Goal: Task Accomplishment & Management: Use online tool/utility

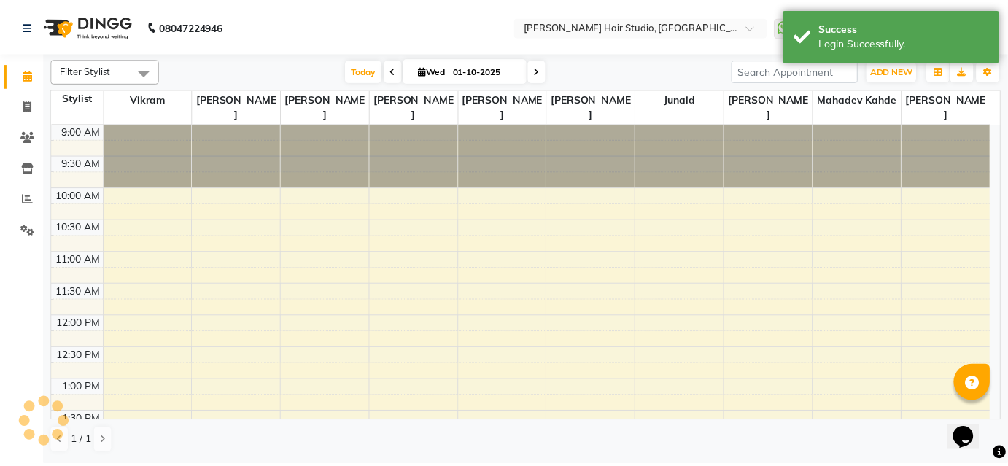
scroll to position [546, 0]
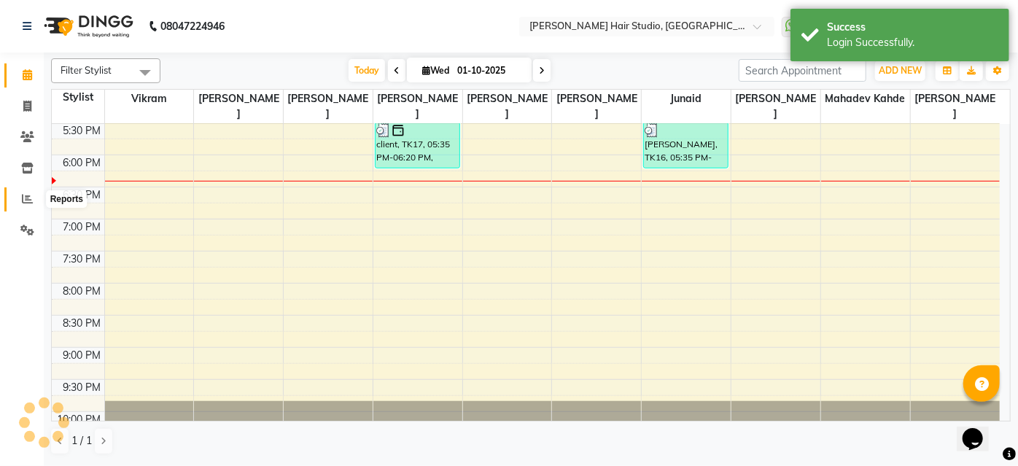
click at [28, 192] on span at bounding box center [28, 199] width 26 height 17
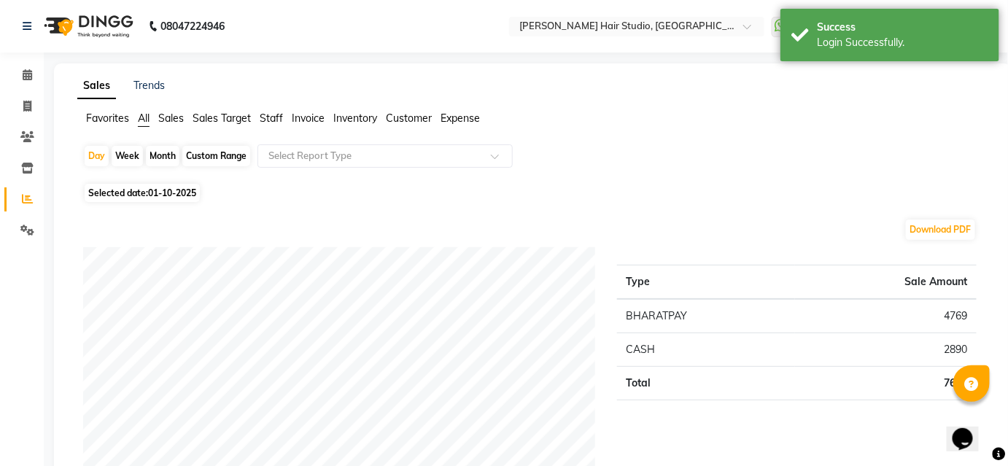
click at [268, 117] on span "Staff" at bounding box center [271, 118] width 23 height 13
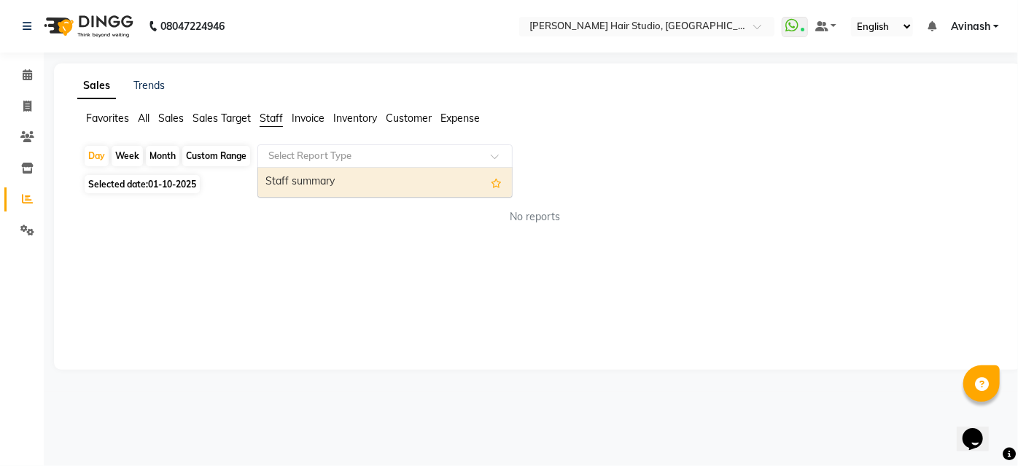
click at [306, 151] on input "text" at bounding box center [371, 156] width 210 height 15
click at [321, 187] on div "Staff summary" at bounding box center [385, 182] width 254 height 29
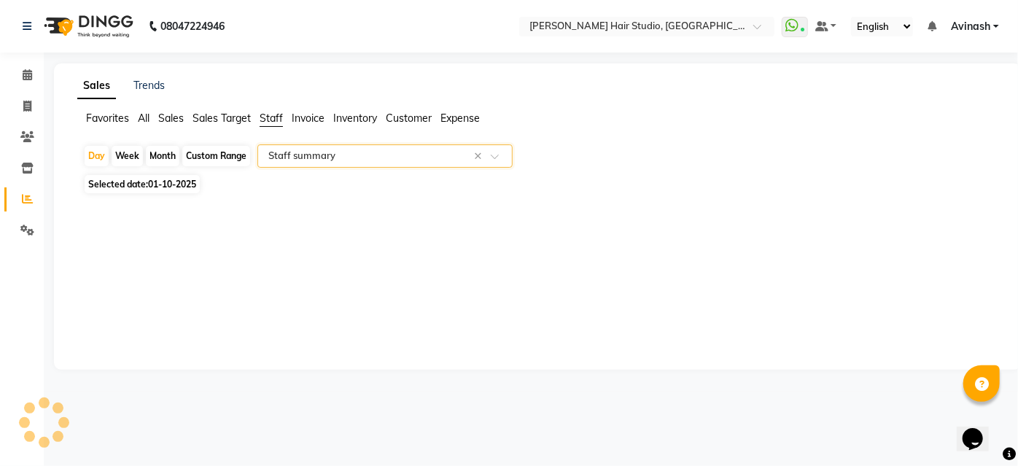
select select "full_report"
select select "csv"
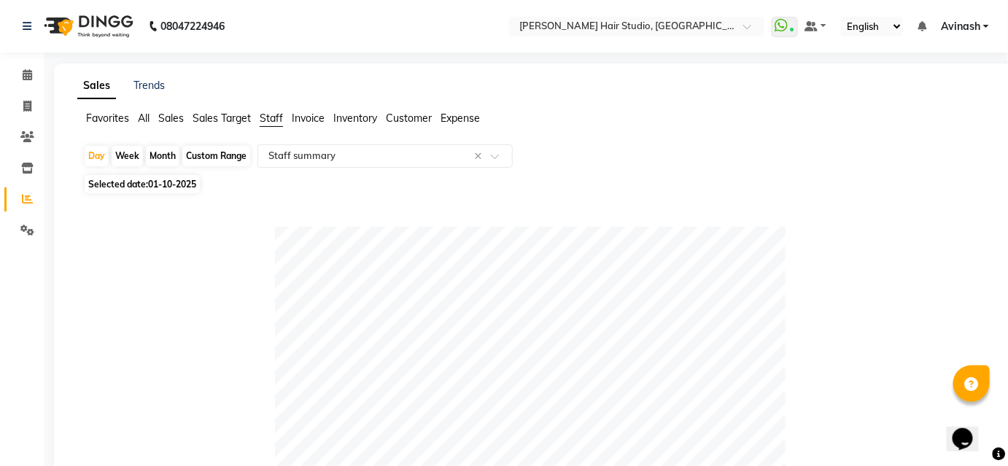
click at [181, 188] on span "01-10-2025" at bounding box center [172, 184] width 48 height 11
select select "10"
select select "2025"
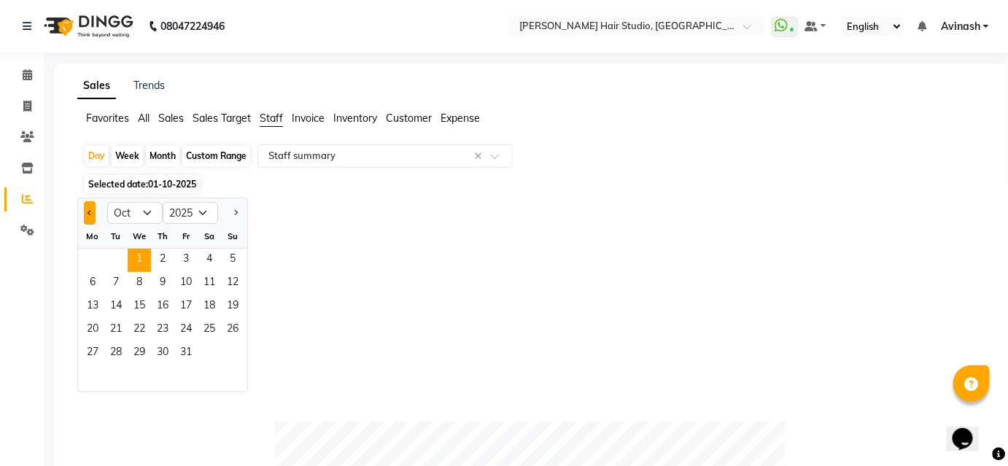
click at [93, 208] on button "Previous month" at bounding box center [90, 212] width 12 height 23
select select "9"
click at [118, 350] on span "30" at bounding box center [115, 353] width 23 height 23
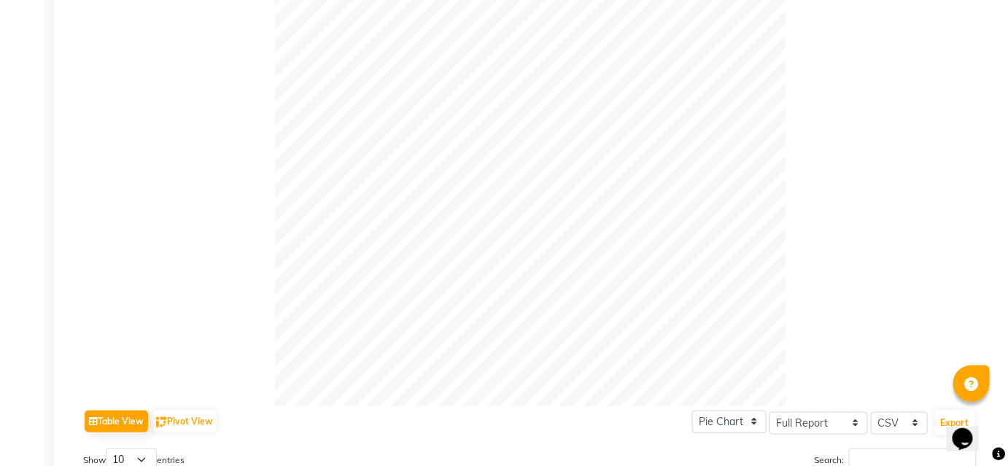
scroll to position [66, 0]
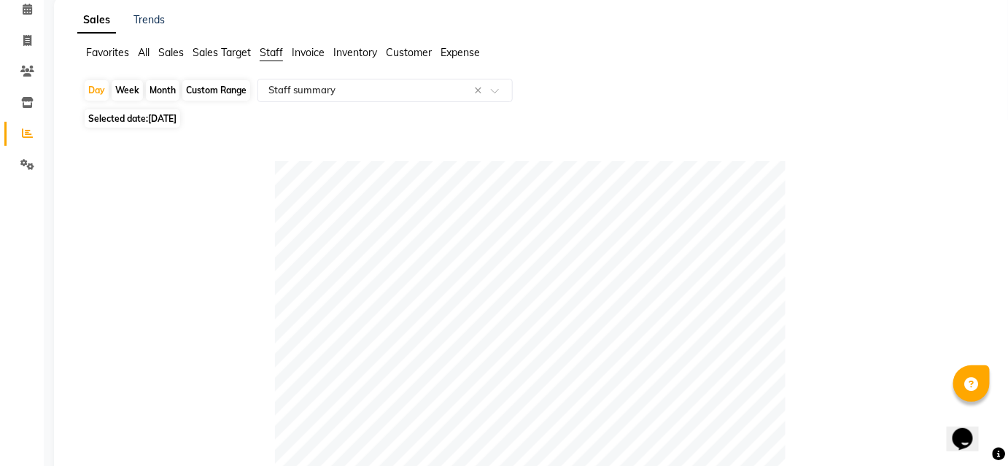
click at [160, 85] on div "Month" at bounding box center [163, 90] width 34 height 20
select select "9"
select select "2025"
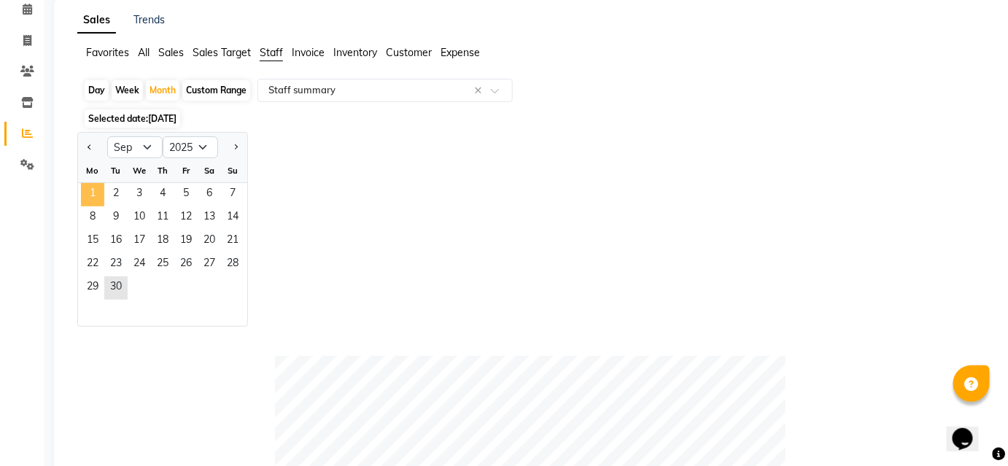
click at [88, 194] on span "1" at bounding box center [92, 194] width 23 height 23
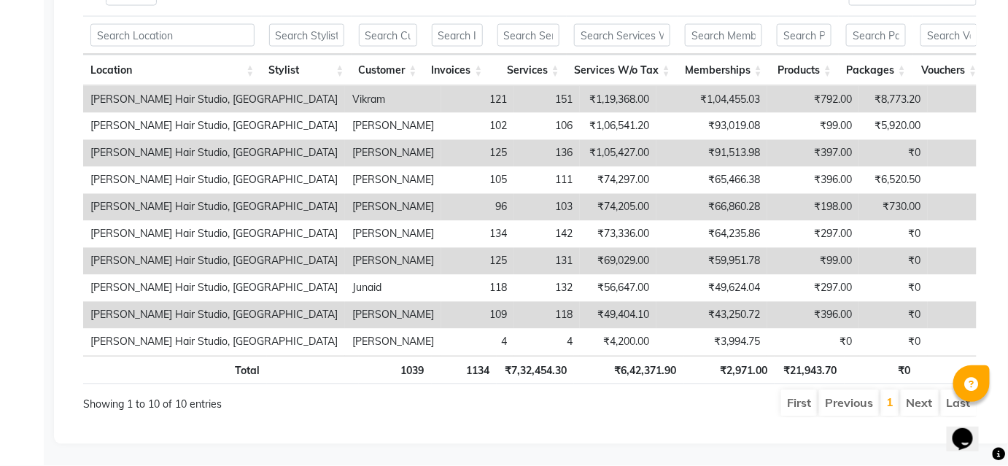
scroll to position [815, 0]
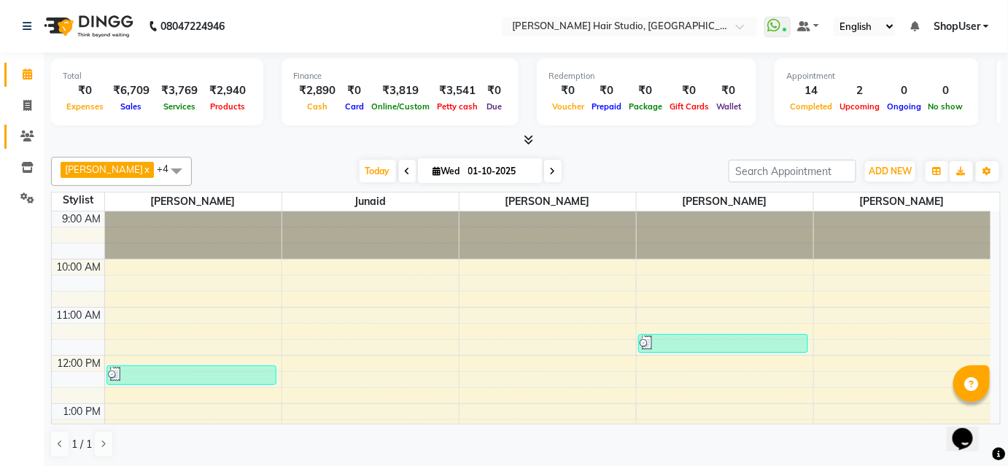
click at [26, 133] on icon at bounding box center [27, 136] width 14 height 11
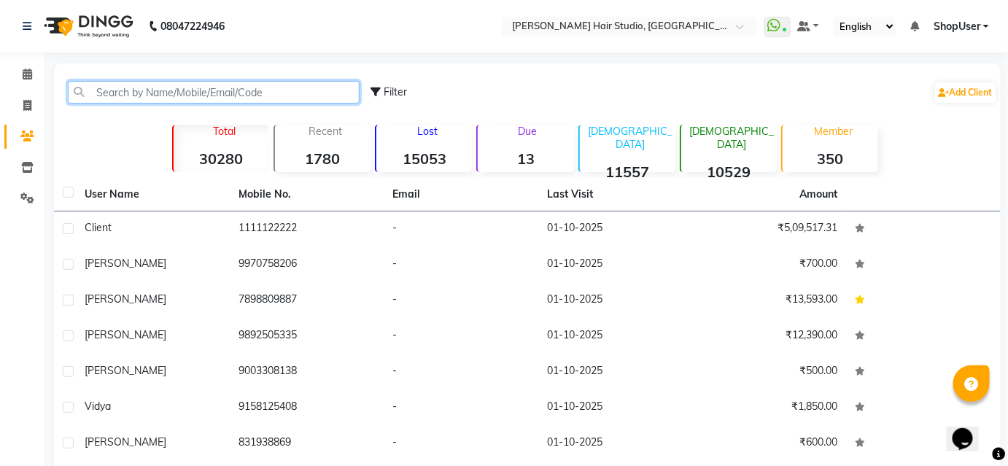
click at [136, 95] on input "text" at bounding box center [214, 92] width 292 height 23
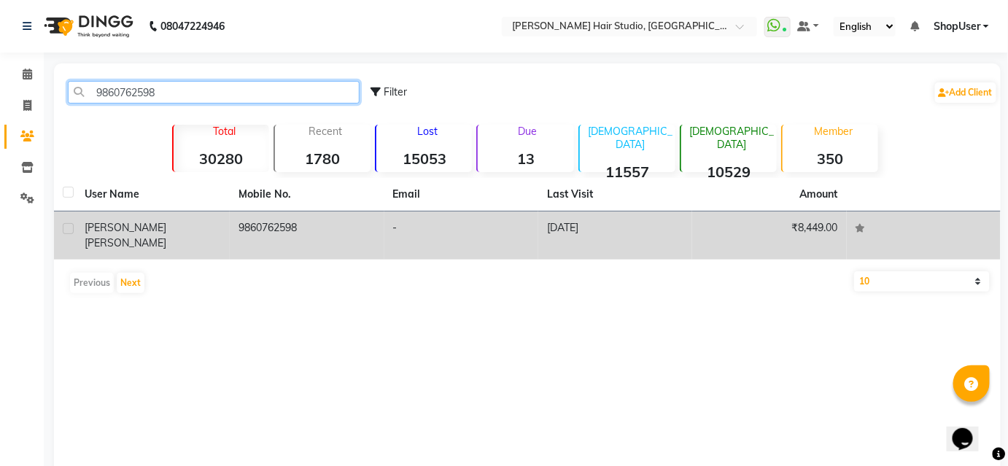
type input "9860762598"
click at [289, 223] on td "9860762598" at bounding box center [307, 236] width 154 height 48
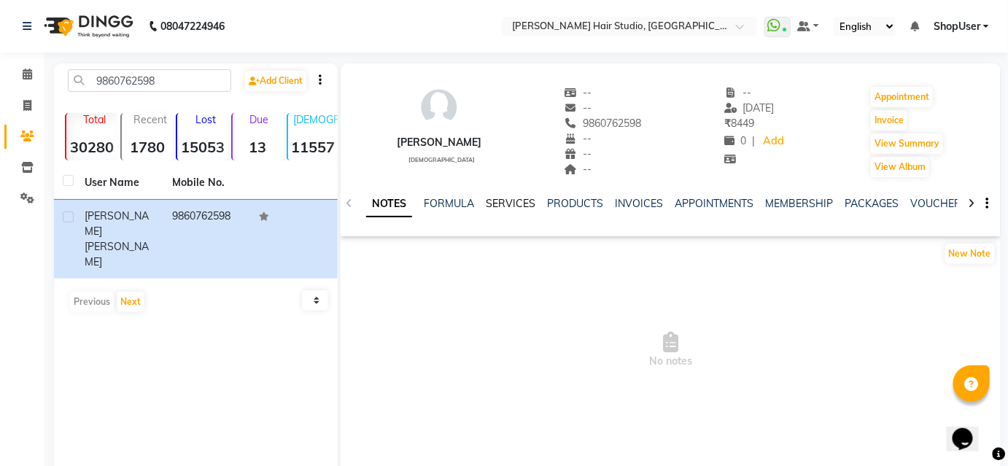
click at [511, 198] on link "SERVICES" at bounding box center [511, 203] width 50 height 13
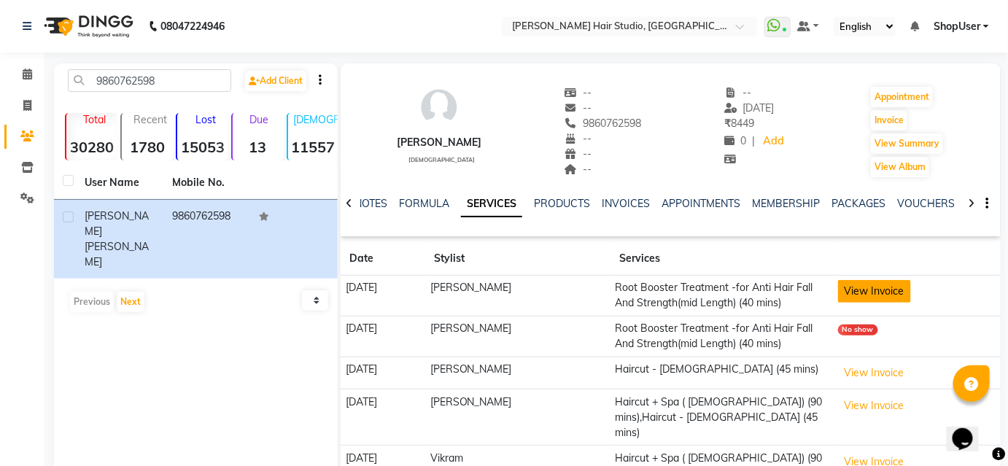
click at [854, 283] on button "View Invoice" at bounding box center [874, 291] width 73 height 23
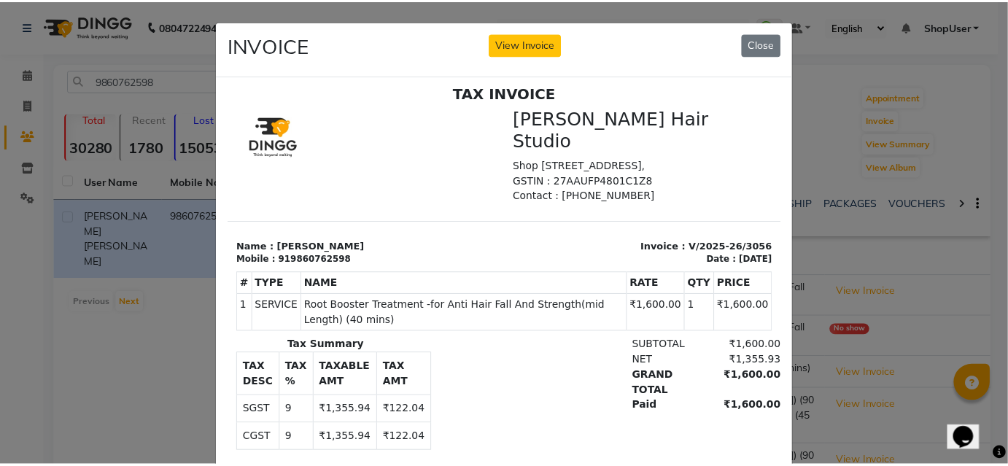
scroll to position [12, 0]
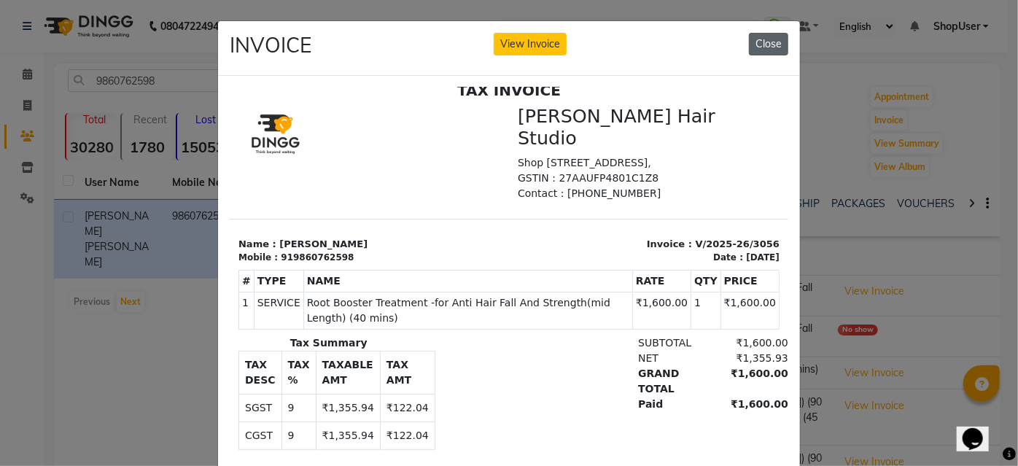
click at [768, 47] on button "Close" at bounding box center [768, 44] width 39 height 23
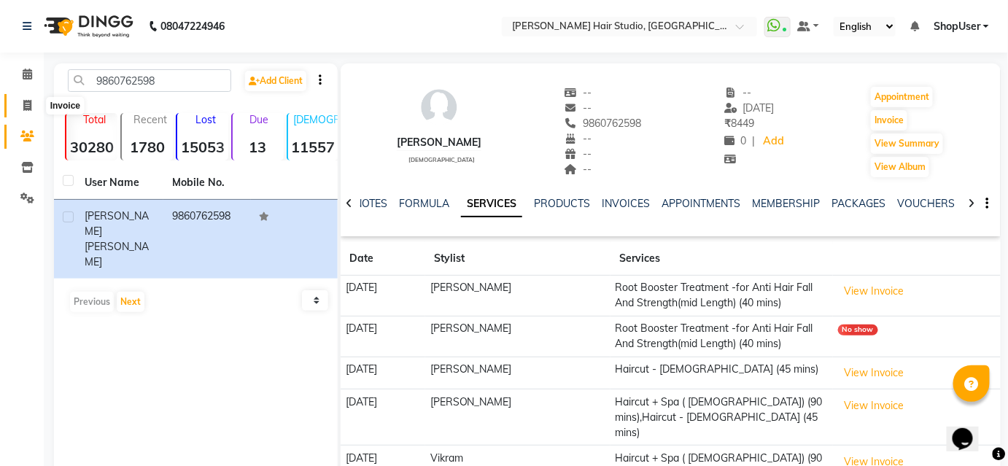
click at [20, 107] on span at bounding box center [28, 106] width 26 height 17
select select "service"
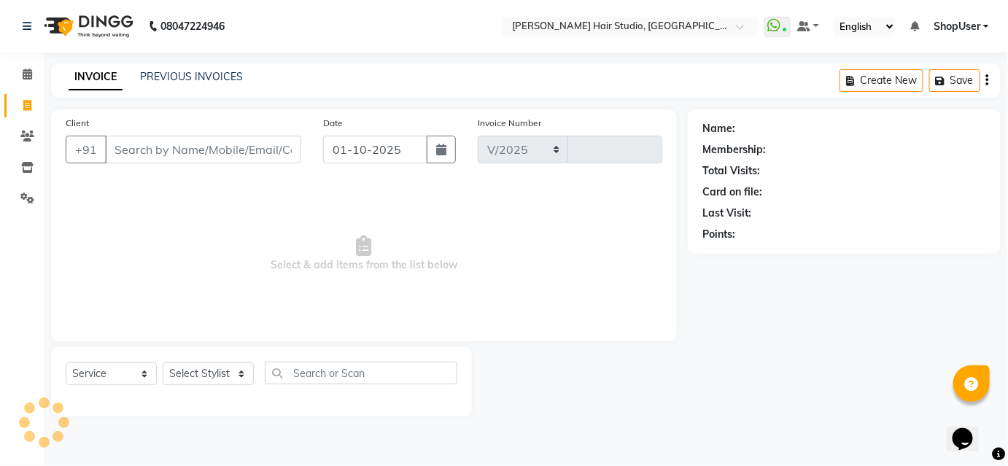
select select "627"
type input "5856"
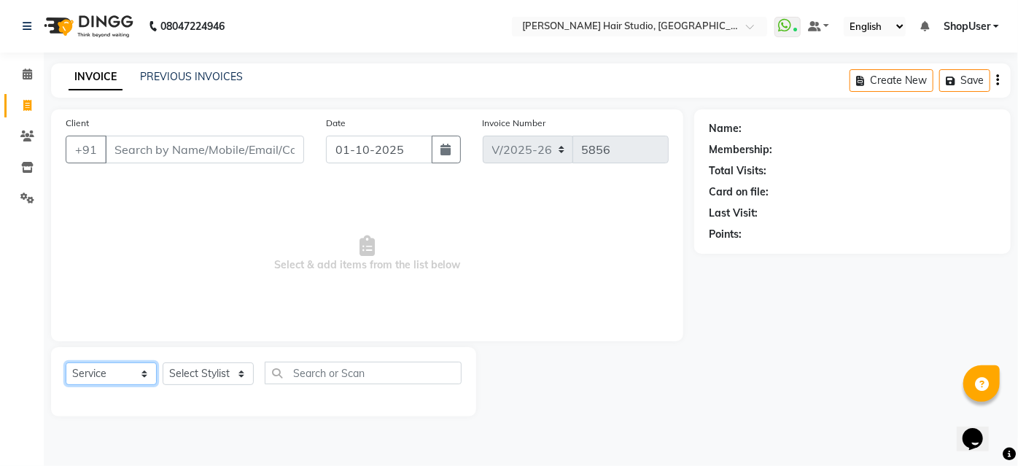
click at [112, 372] on select "Select Service Product Membership Package Voucher Prepaid Gift Card" at bounding box center [111, 374] width 91 height 23
drag, startPoint x: 258, startPoint y: 328, endPoint x: 252, endPoint y: 352, distance: 25.0
click at [258, 328] on div "Client +91 Date [DATE] Invoice Number V/2025 V/[PHONE_NUMBER] Select & add item…" at bounding box center [367, 225] width 632 height 232
click at [225, 379] on select "Select Stylist [PERSON_NAME] [PERSON_NAME] Avinash [PERSON_NAME] kahde [PERSON_…" at bounding box center [208, 374] width 91 height 23
select select "81286"
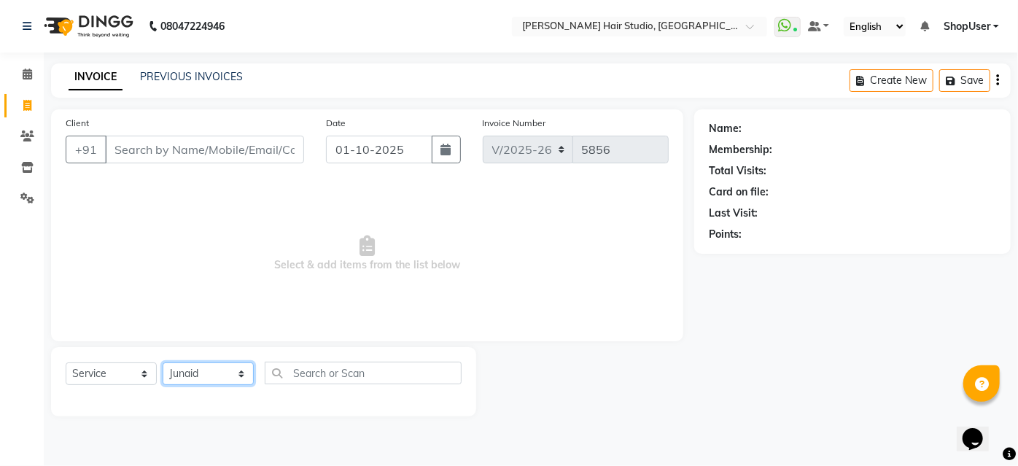
click at [163, 363] on select "Select Stylist [PERSON_NAME] [PERSON_NAME] Avinash [PERSON_NAME] kahde [PERSON_…" at bounding box center [208, 374] width 91 height 23
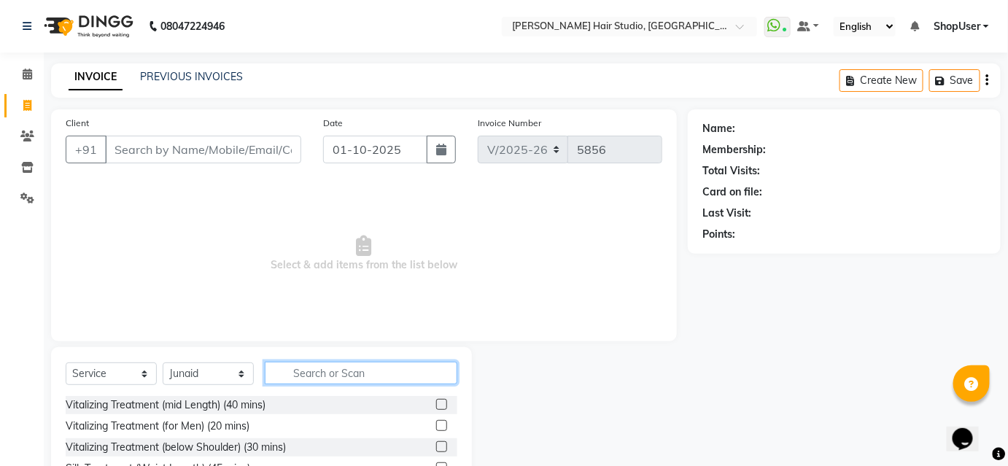
click at [324, 376] on input "text" at bounding box center [361, 373] width 193 height 23
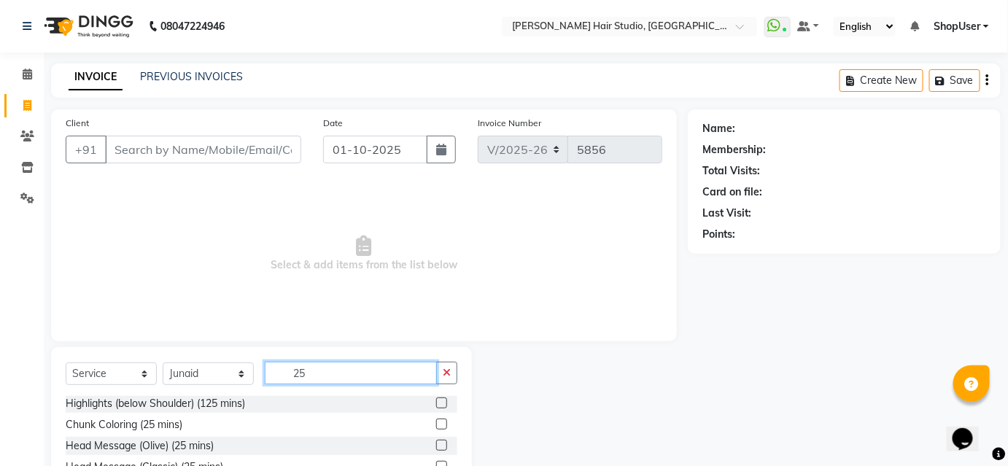
scroll to position [117, 0]
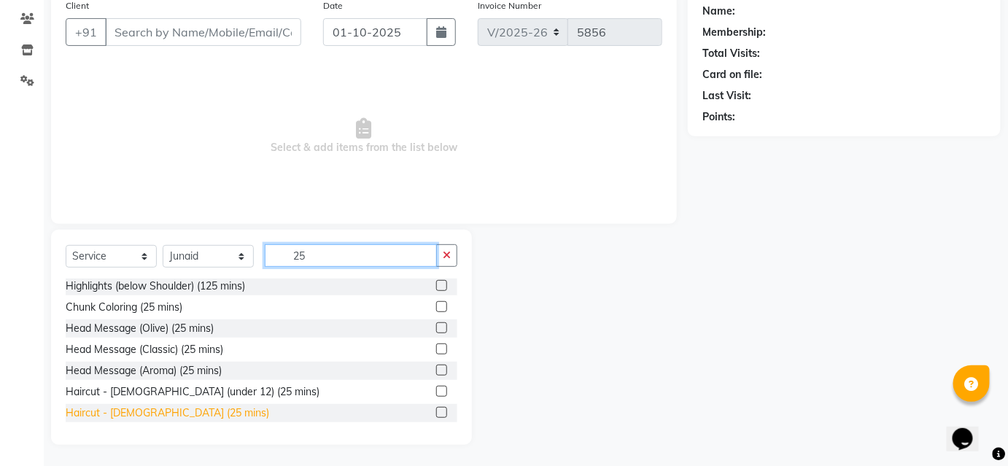
type input "25"
click at [169, 412] on div "Haircut - [DEMOGRAPHIC_DATA] (25 mins)" at bounding box center [168, 413] width 204 height 15
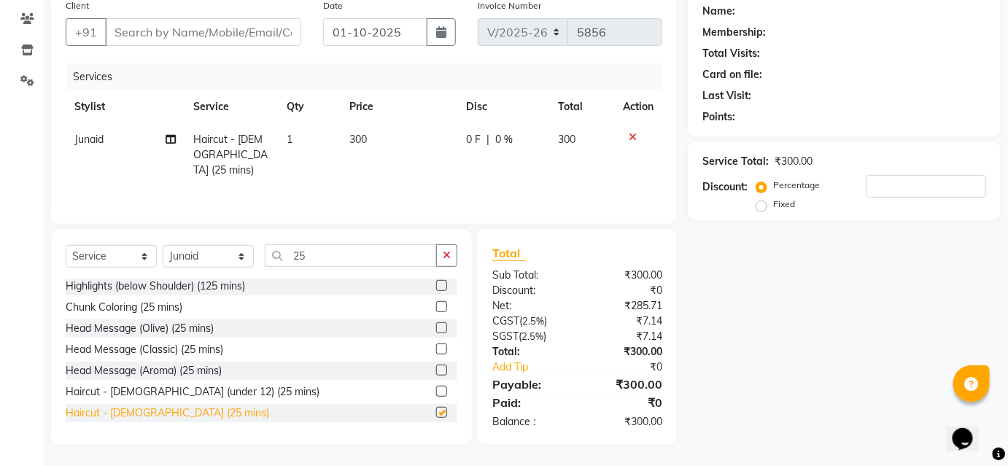
checkbox input "false"
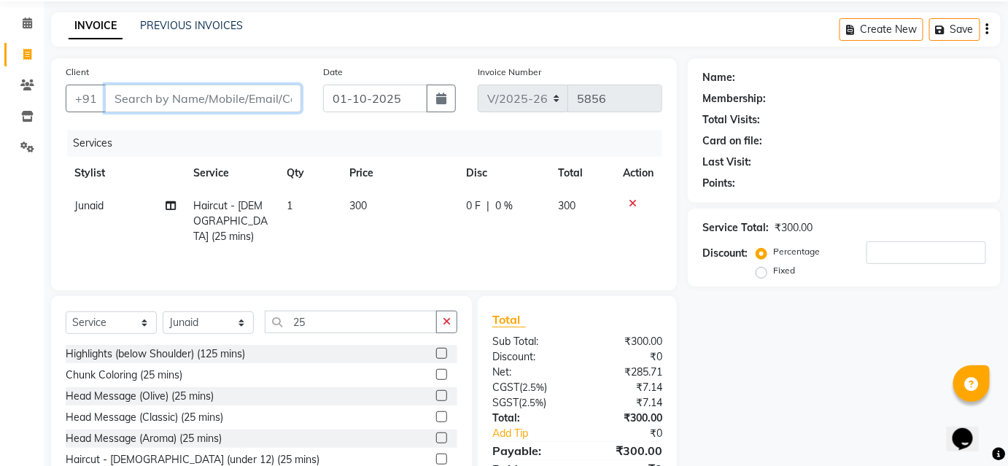
click at [219, 97] on input "Client" at bounding box center [203, 99] width 196 height 28
type input "1"
type input "0"
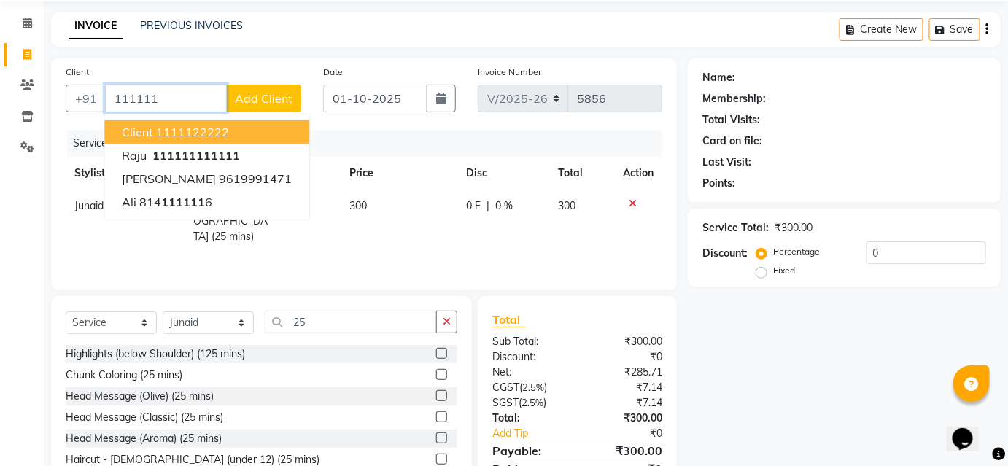
click at [214, 130] on ngb-highlight "1111122222" at bounding box center [192, 132] width 73 height 15
type input "1111122222"
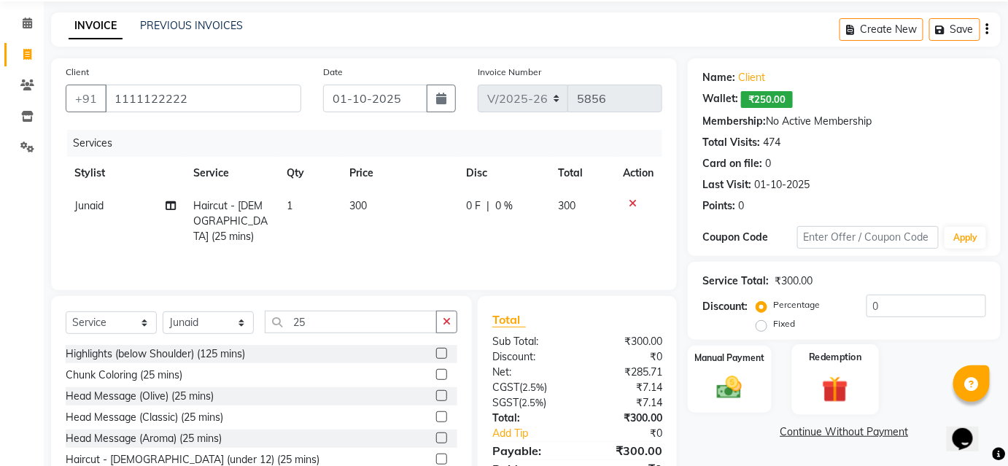
scroll to position [117, 0]
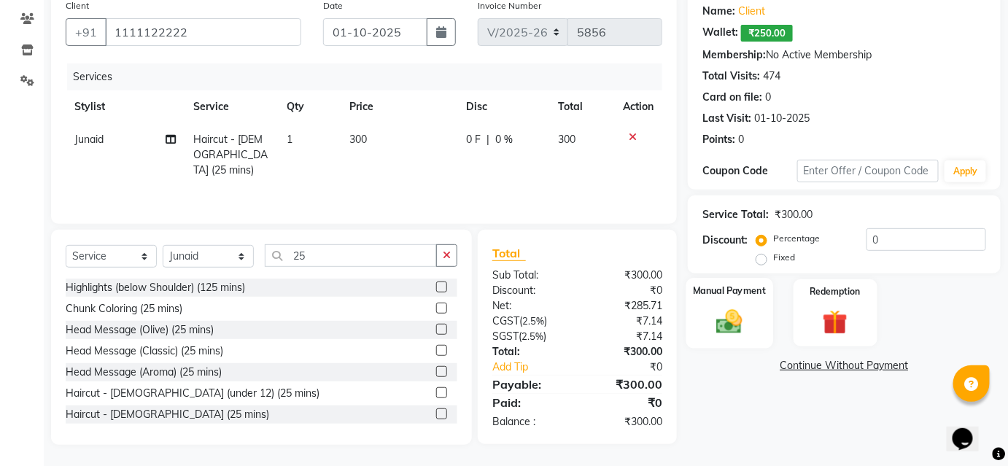
click at [727, 310] on img at bounding box center [729, 321] width 42 height 30
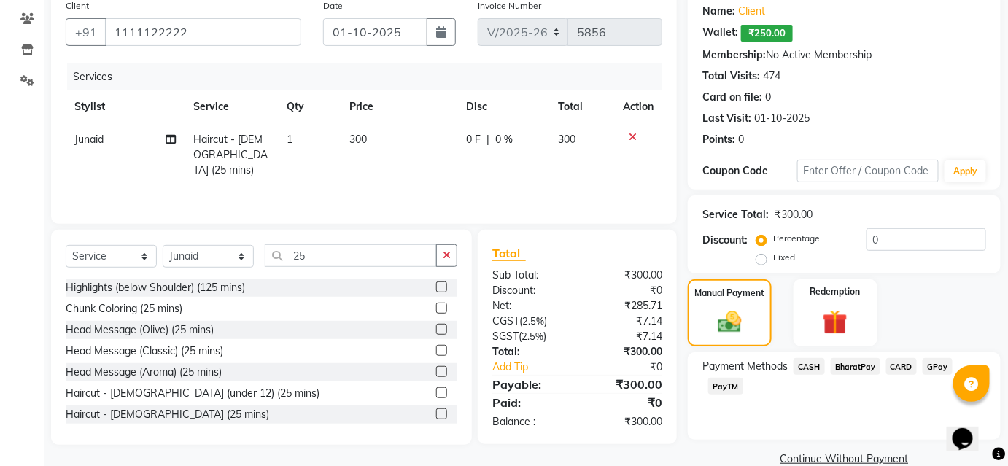
click at [858, 367] on span "BharatPay" at bounding box center [856, 366] width 50 height 17
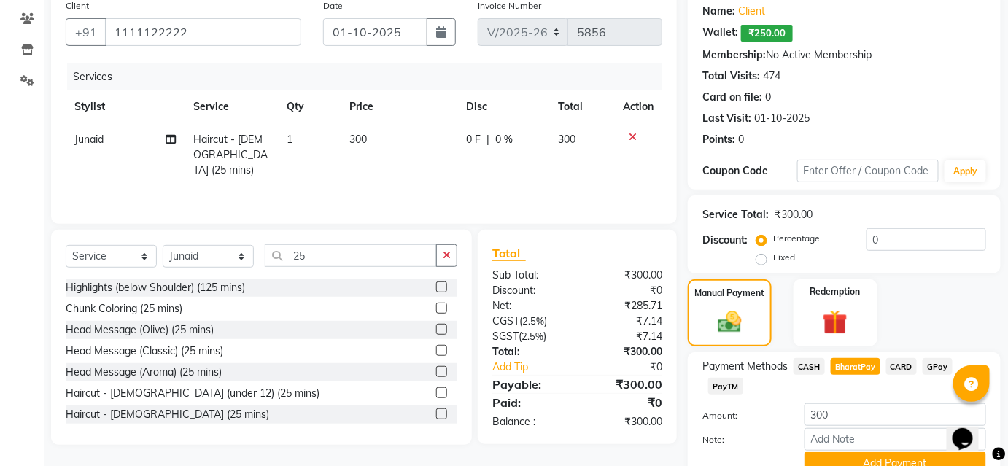
scroll to position [183, 0]
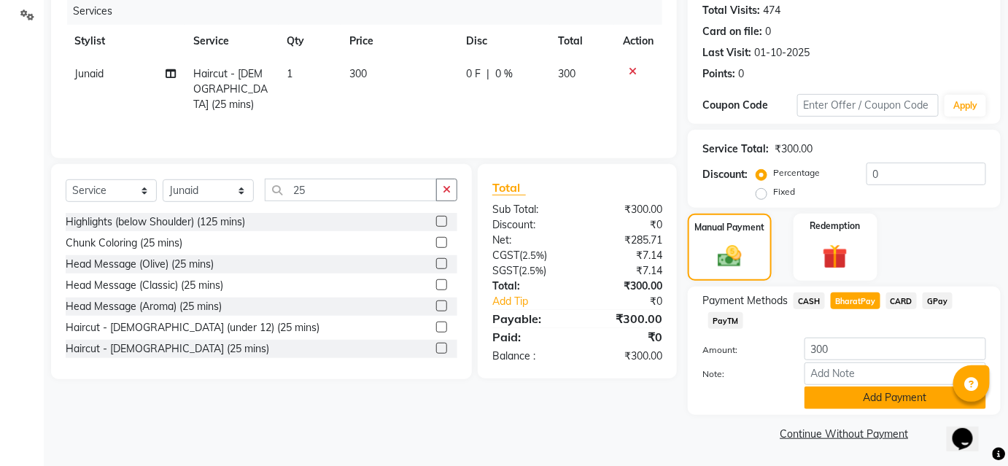
click at [867, 391] on button "Add Payment" at bounding box center [896, 398] width 182 height 23
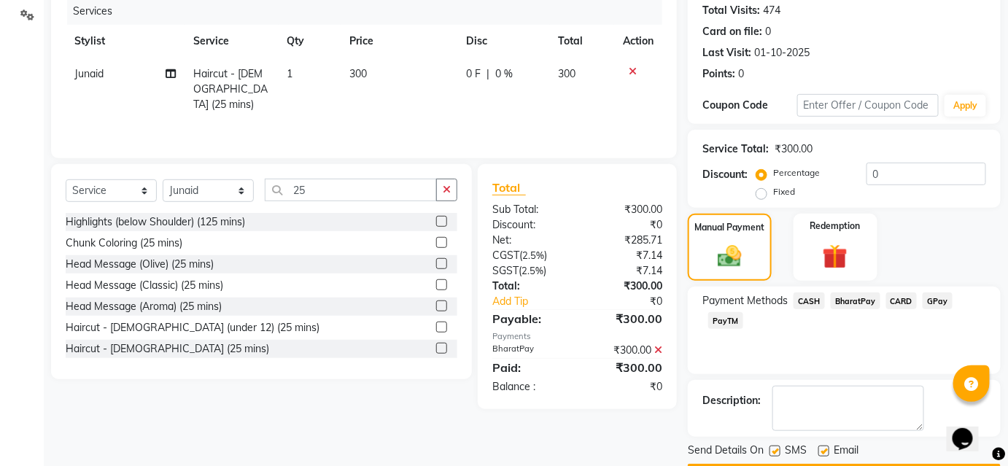
scroll to position [224, 0]
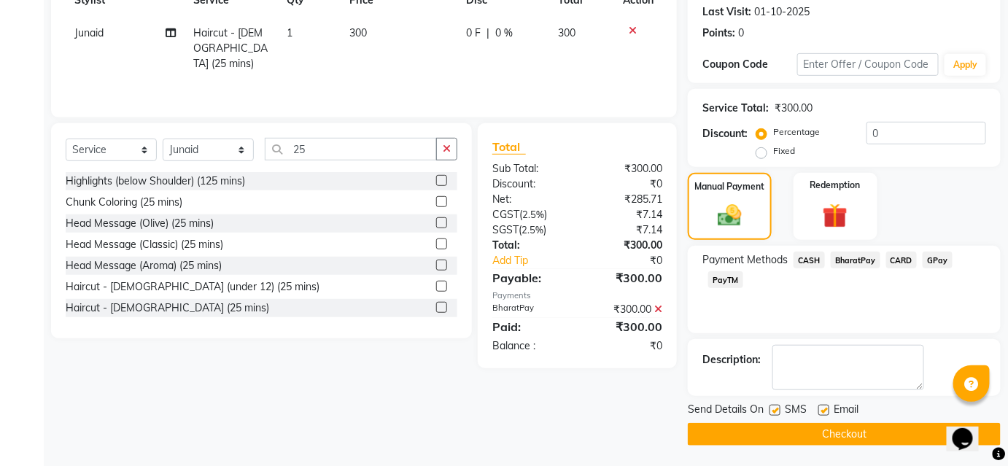
click at [762, 429] on button "Checkout" at bounding box center [844, 434] width 313 height 23
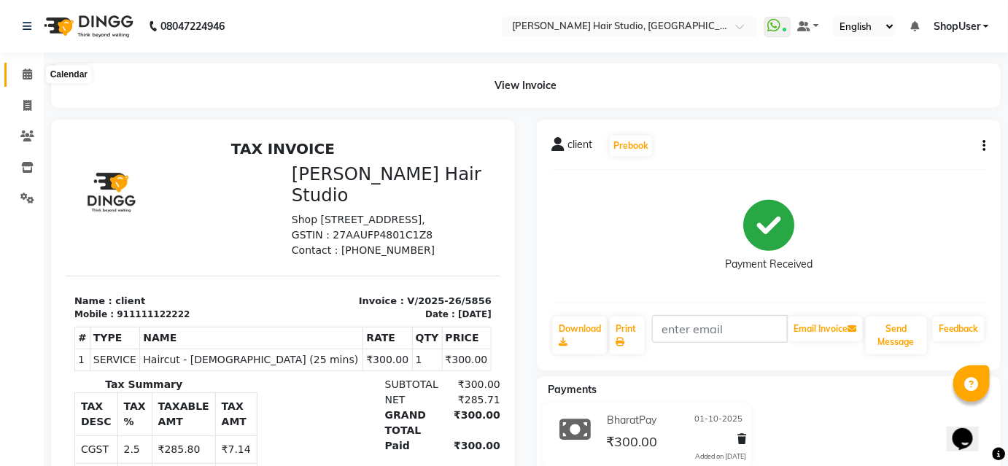
click at [23, 74] on icon at bounding box center [27, 74] width 9 height 11
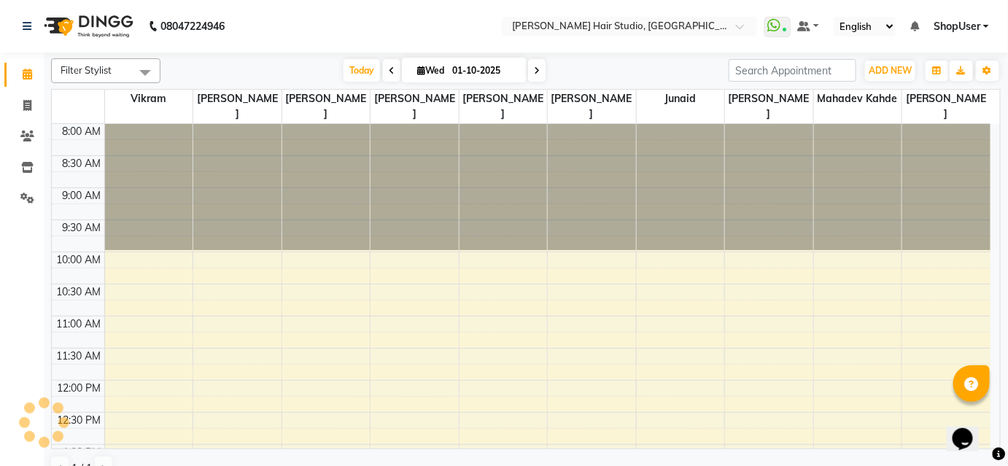
click at [23, 74] on icon at bounding box center [27, 74] width 9 height 11
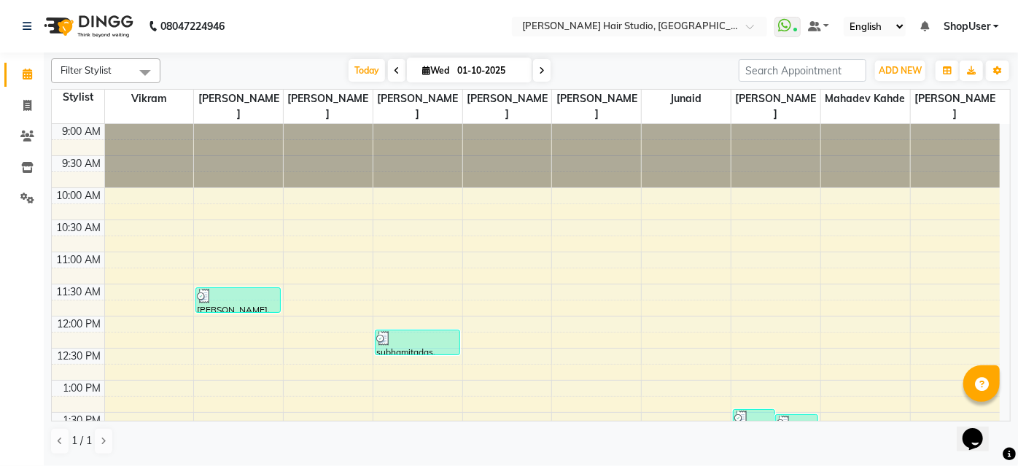
click at [980, 17] on ul "WhatsApp Status ✕ Status: Connected Most Recent Message: [DATE] 02:55 PM Recent…" at bounding box center [891, 27] width 232 height 20
click at [977, 28] on span "ShopUser" at bounding box center [967, 26] width 47 height 15
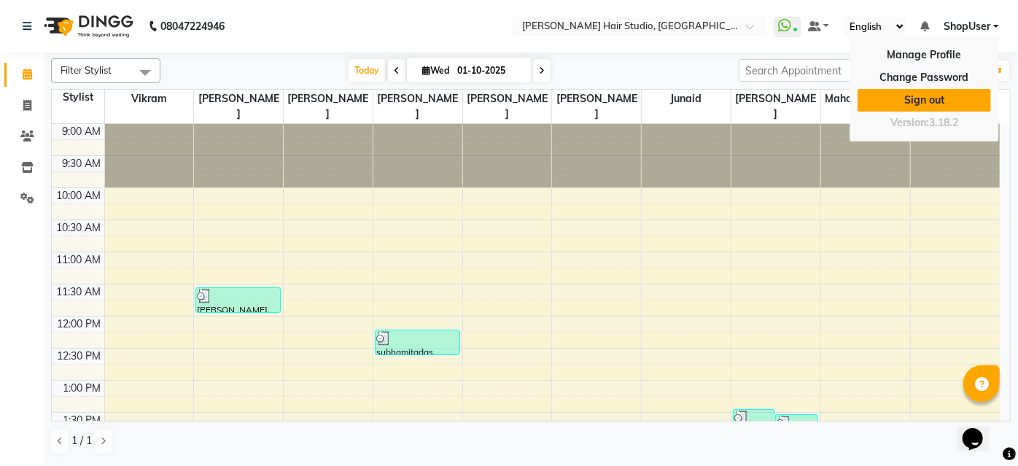
click at [902, 101] on link "Sign out" at bounding box center [924, 100] width 133 height 23
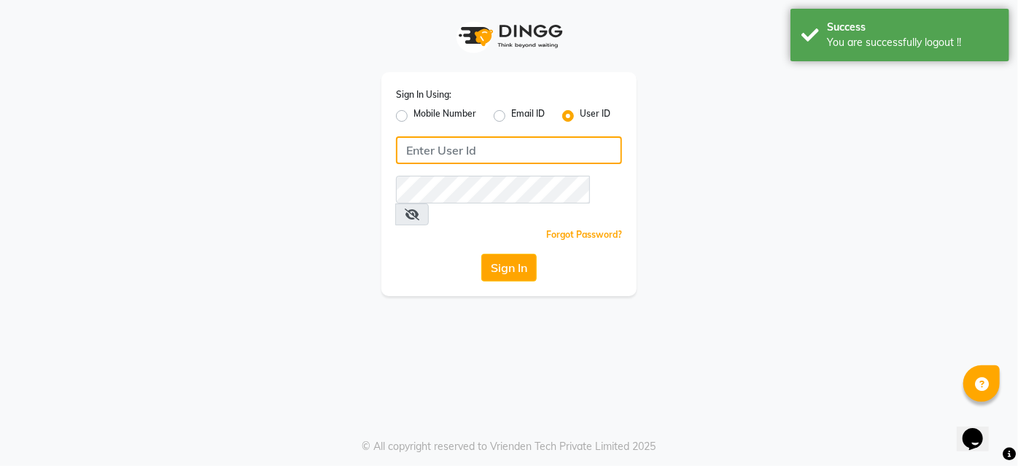
type input "9637373219"
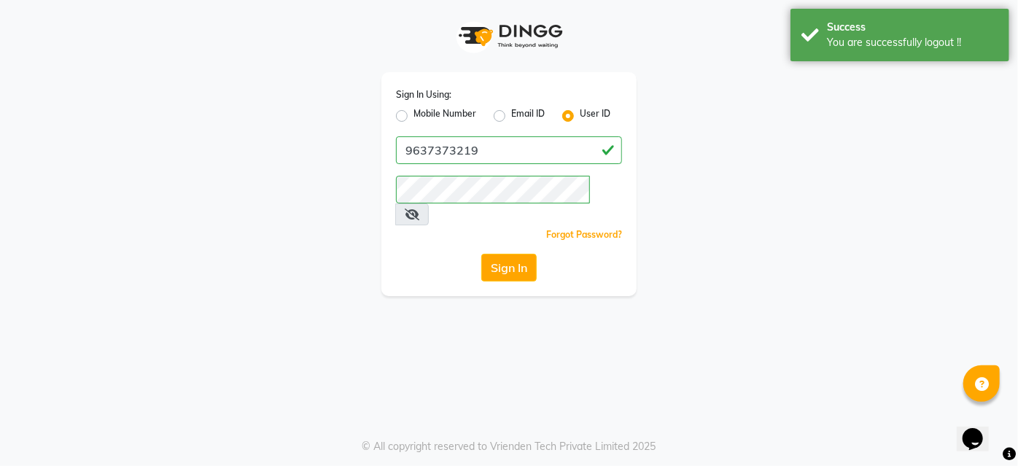
click at [414, 115] on label "Mobile Number" at bounding box center [445, 116] width 63 height 18
click at [414, 115] on input "Mobile Number" at bounding box center [418, 111] width 9 height 9
radio input "true"
radio input "false"
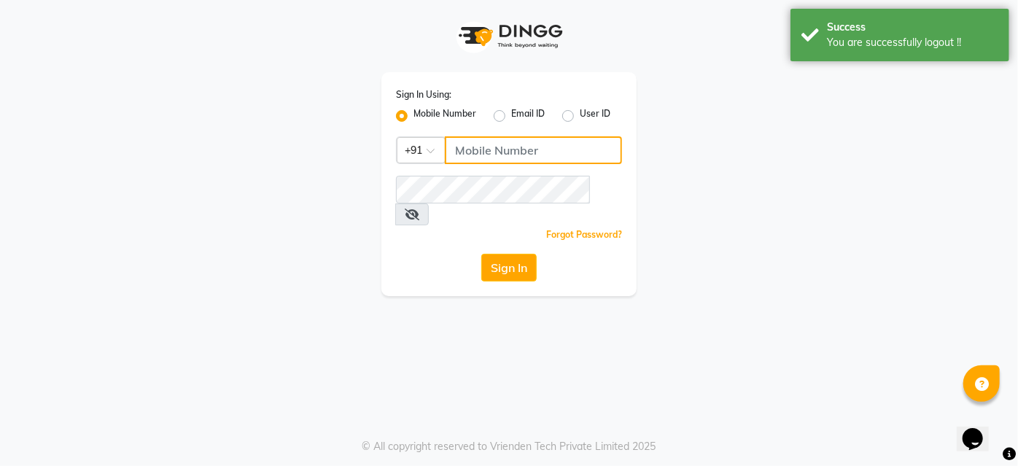
click at [455, 148] on input "Username" at bounding box center [533, 150] width 177 height 28
type input "9860439414"
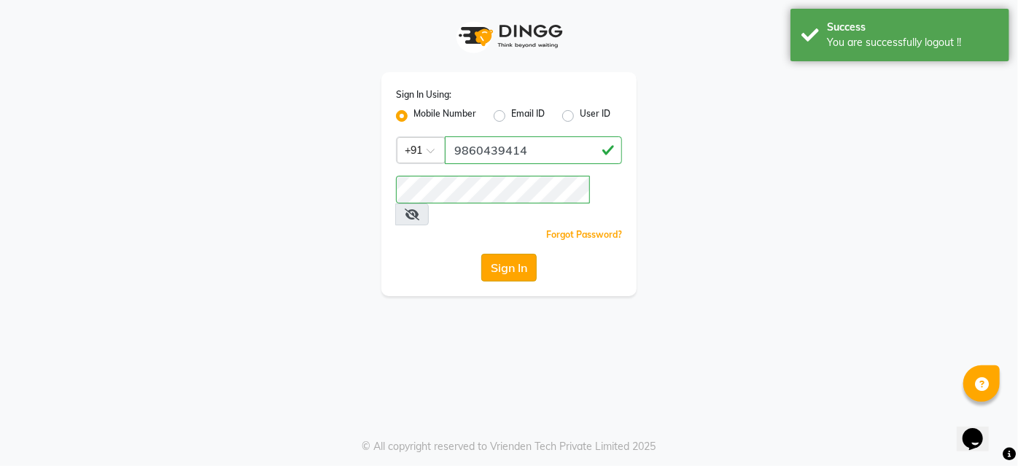
click at [507, 254] on button "Sign In" at bounding box center [508, 268] width 55 height 28
click at [507, 254] on div "Sign In" at bounding box center [509, 268] width 226 height 28
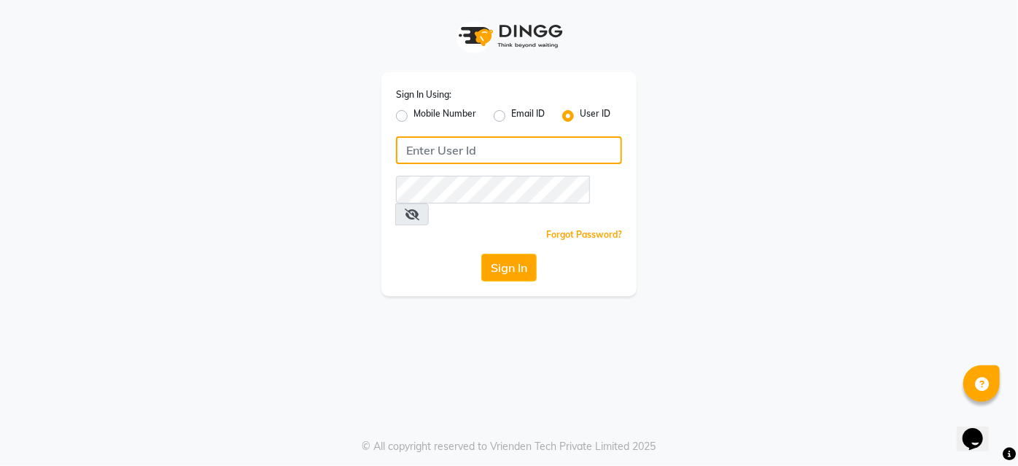
type input "9637373219"
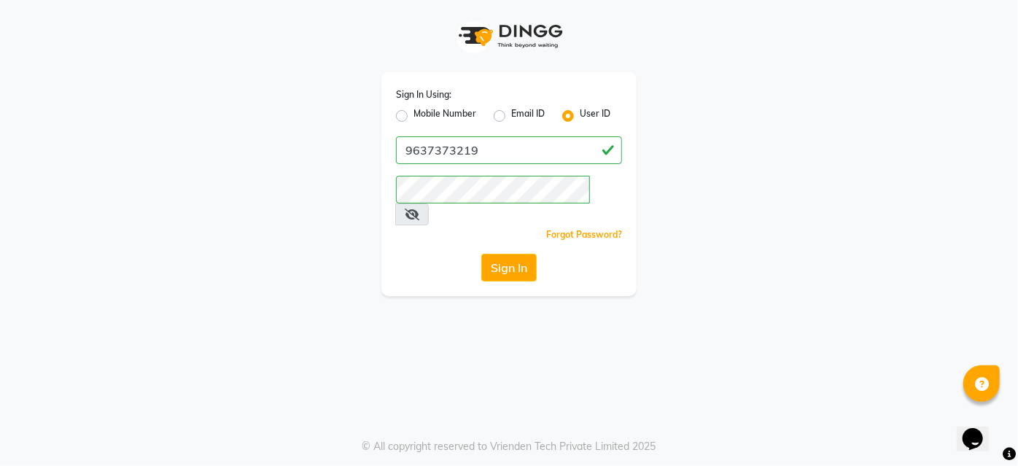
click at [414, 117] on label "Mobile Number" at bounding box center [445, 116] width 63 height 18
click at [414, 117] on input "Mobile Number" at bounding box center [418, 111] width 9 height 9
radio input "true"
radio input "false"
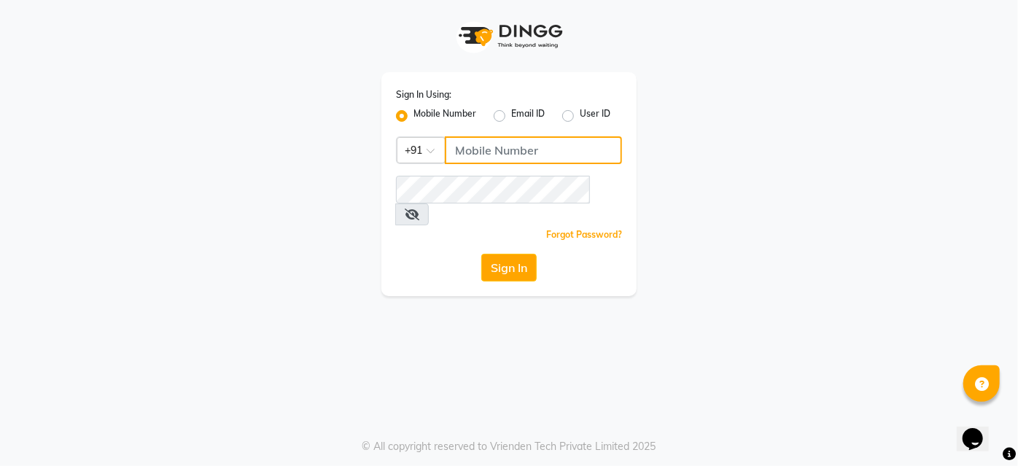
click at [508, 159] on input "Username" at bounding box center [533, 150] width 177 height 28
type input "9860439414"
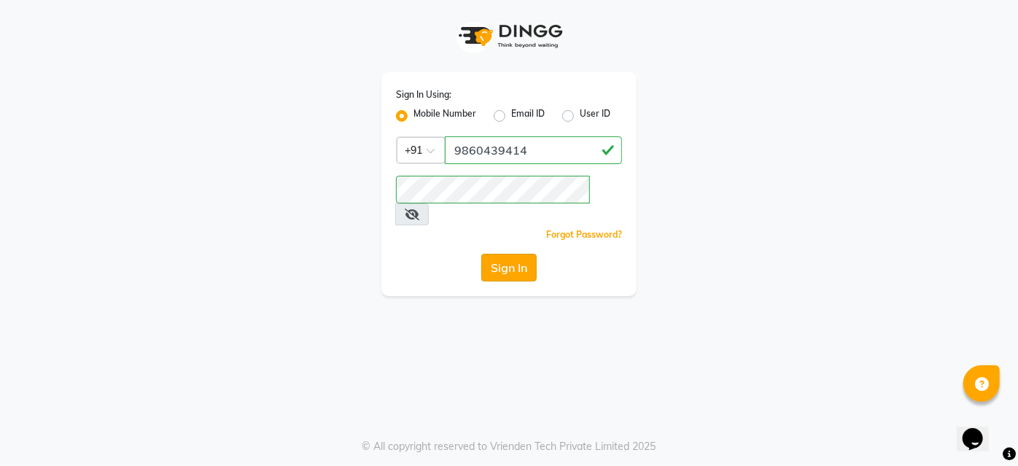
click at [511, 254] on button "Sign In" at bounding box center [508, 268] width 55 height 28
click at [511, 254] on div "Sign In" at bounding box center [509, 268] width 226 height 28
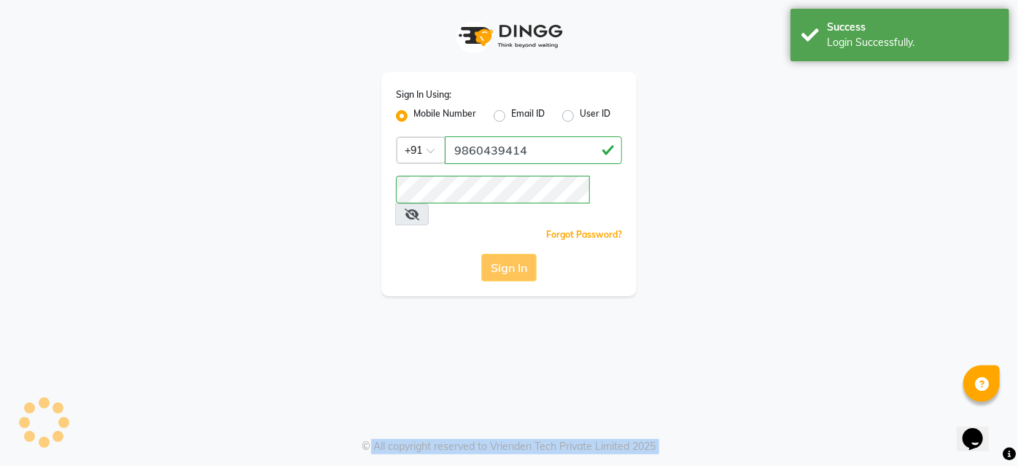
click at [511, 254] on div "Sign In" at bounding box center [509, 268] width 226 height 28
